Goal: Transaction & Acquisition: Purchase product/service

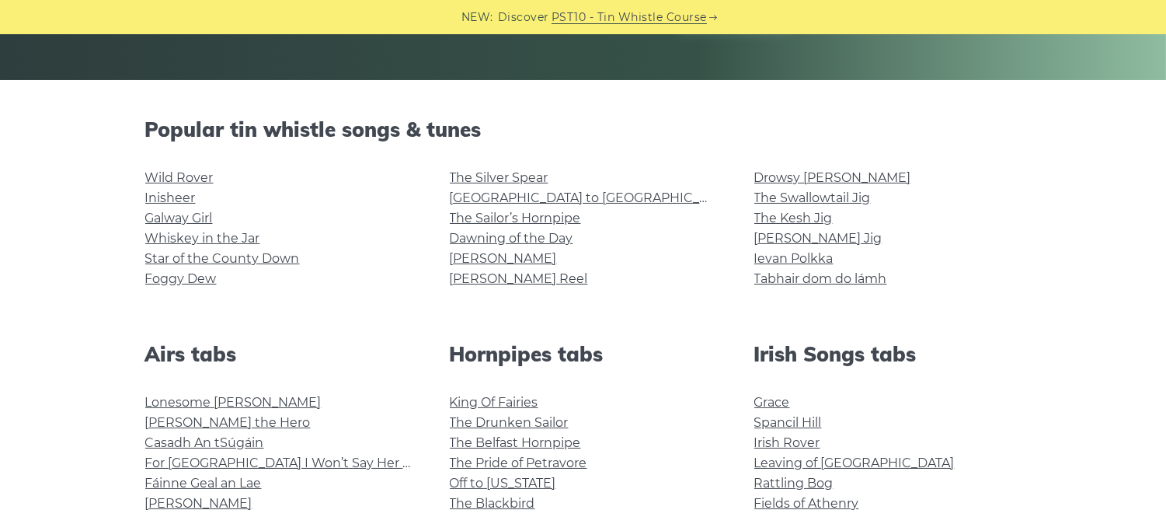
scroll to position [322, 0]
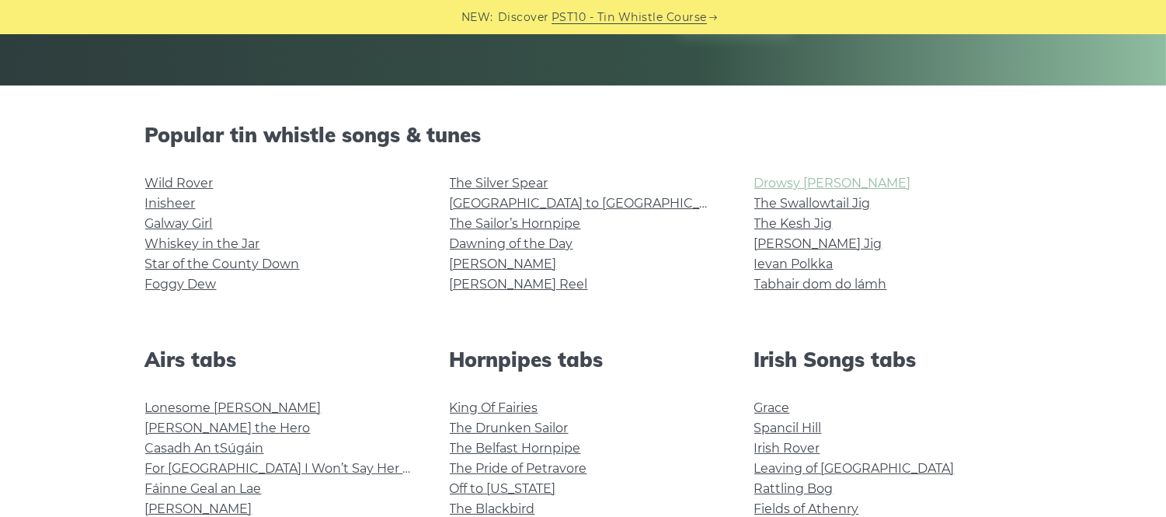
click at [820, 180] on link "Drowsy [PERSON_NAME]" at bounding box center [832, 183] width 157 height 15
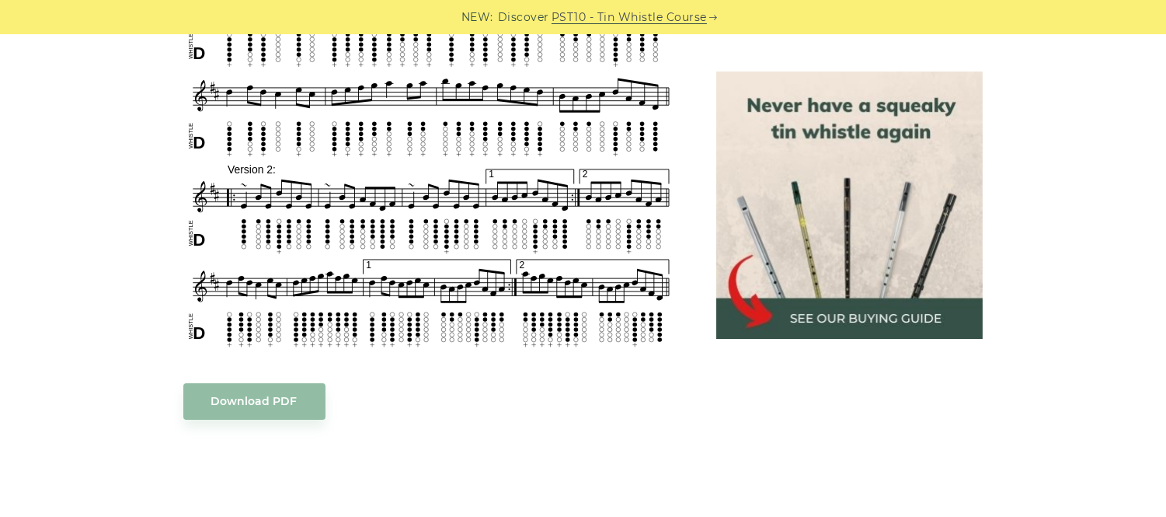
scroll to position [688, 0]
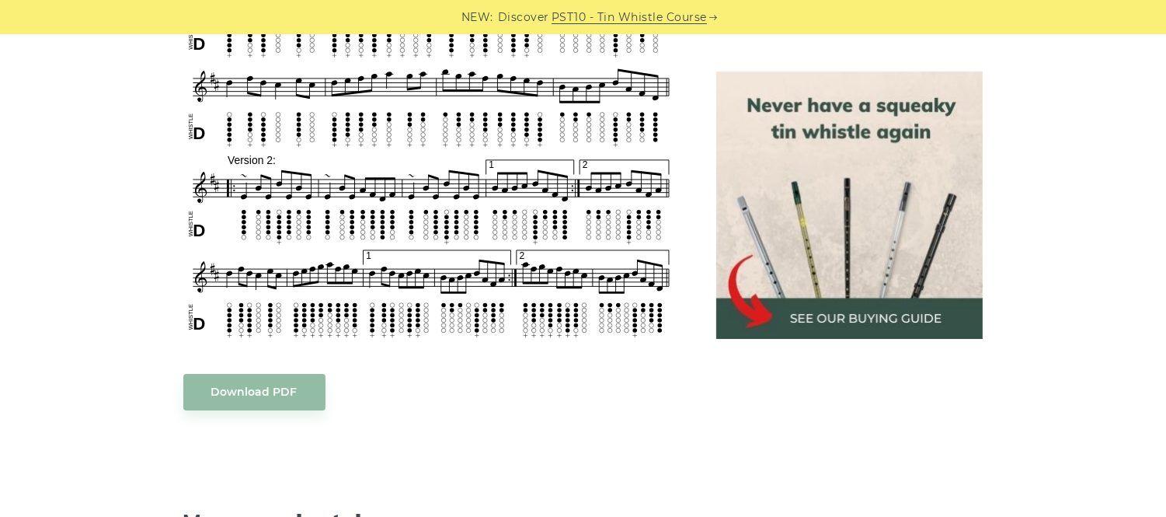
click at [818, 319] on img at bounding box center [849, 204] width 267 height 267
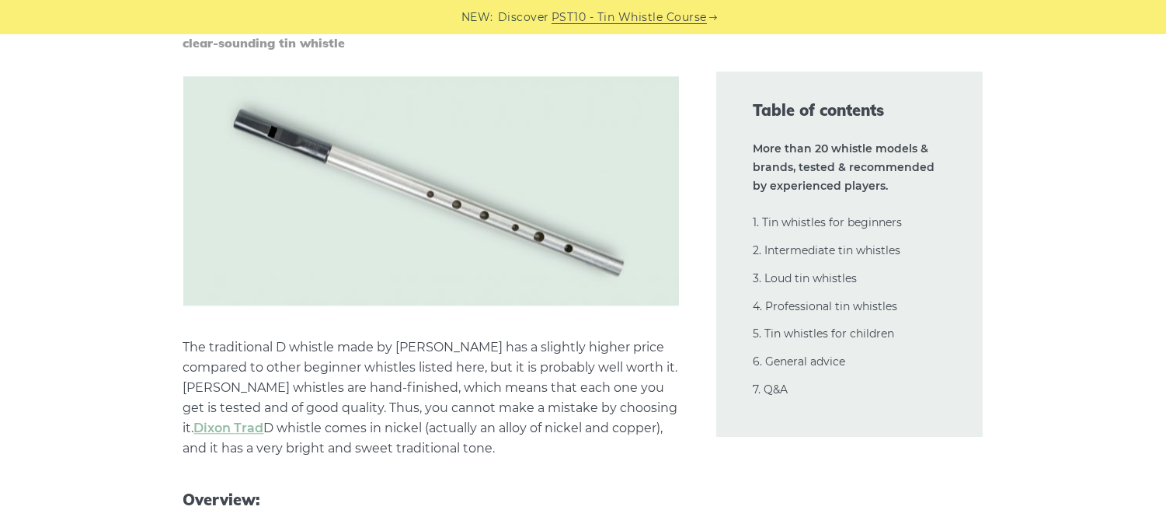
scroll to position [5878, 0]
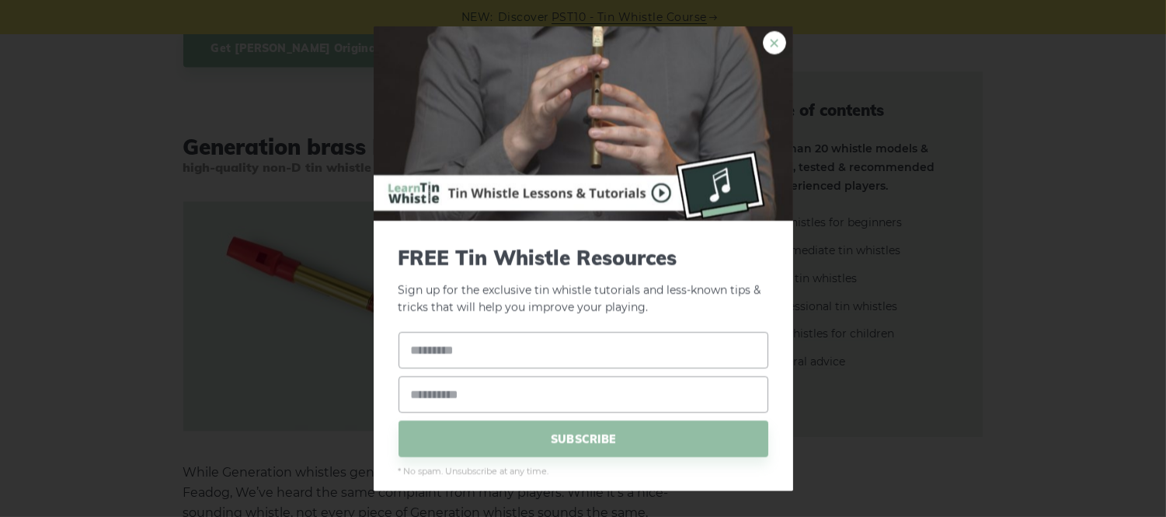
click at [763, 35] on link "×" at bounding box center [774, 41] width 23 height 23
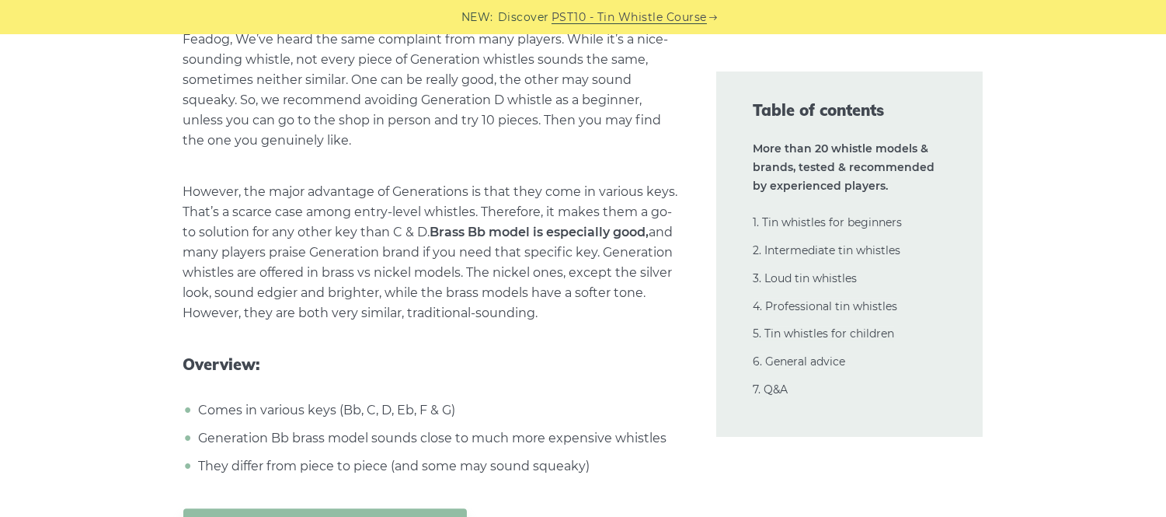
scroll to position [6783, 0]
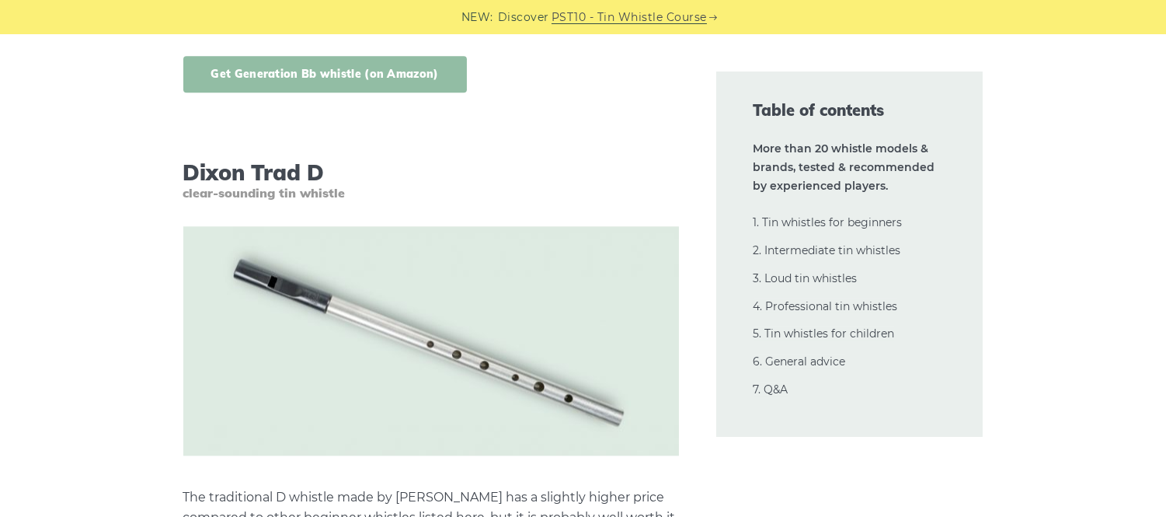
click at [386, 80] on link "Get Generation Bb whistle (on Amazon)" at bounding box center [325, 74] width 284 height 37
